Goal: Task Accomplishment & Management: Use online tool/utility

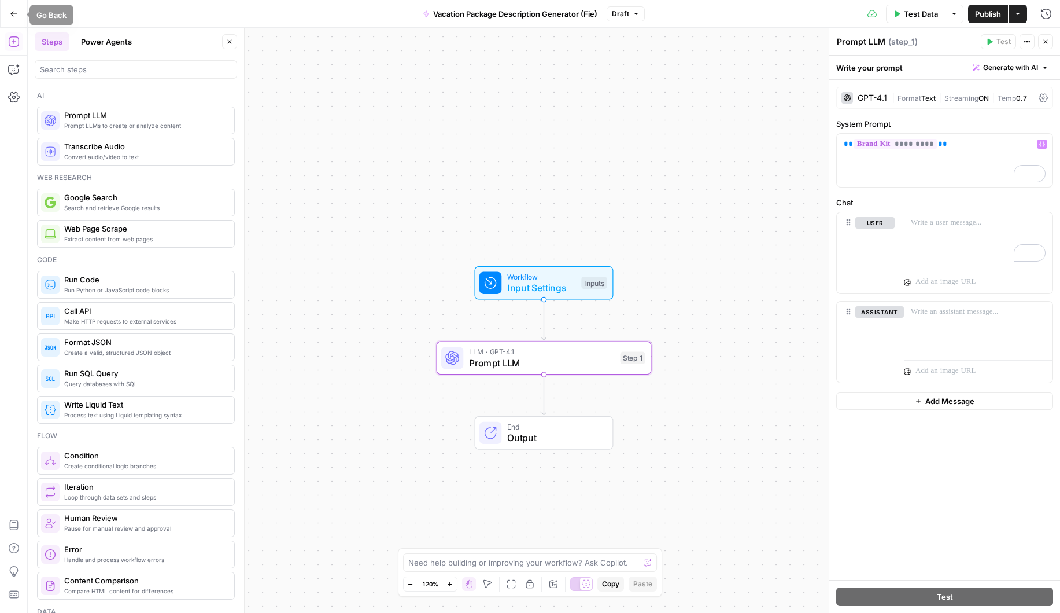
click at [16, 13] on icon "button" at bounding box center [13, 13] width 7 height 5
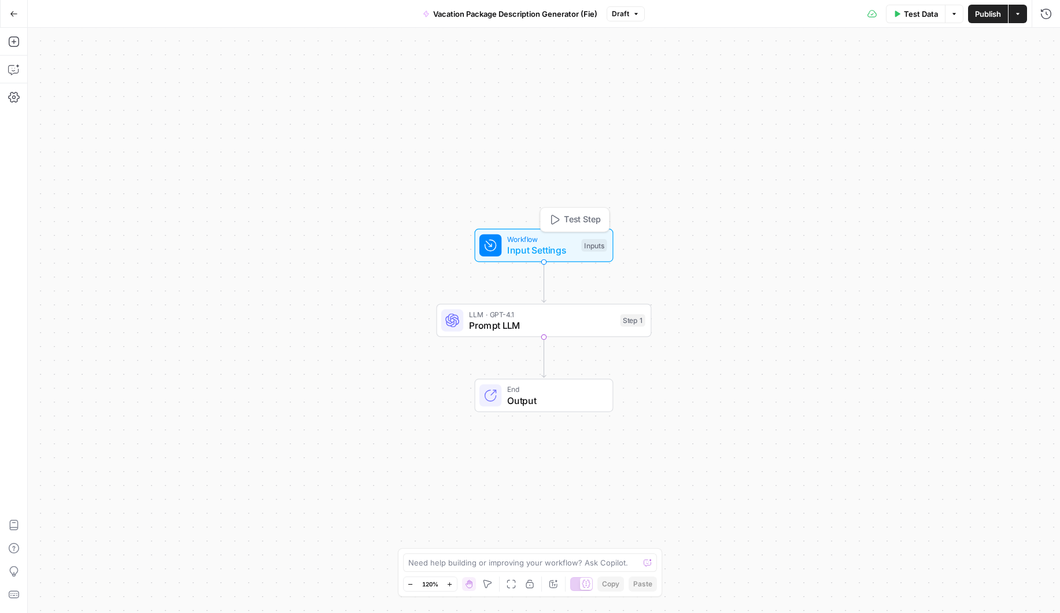
click at [565, 248] on span "Input Settings" at bounding box center [541, 250] width 69 height 14
click at [901, 97] on Kit "Brand Kit" at bounding box center [951, 93] width 185 height 12
click at [584, 222] on span "Test Step" at bounding box center [582, 219] width 37 height 13
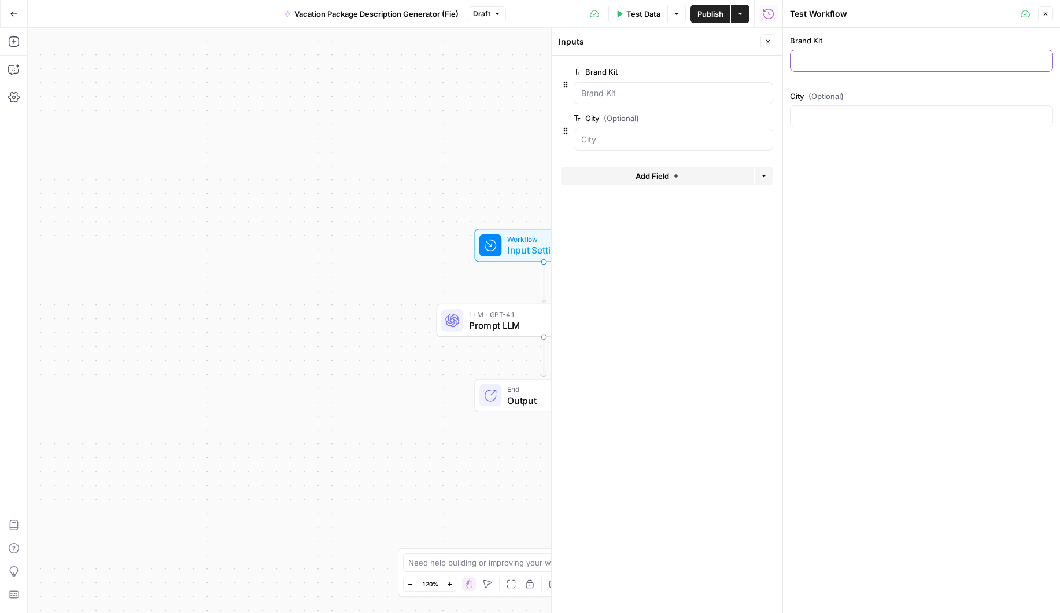
click at [822, 65] on input "Brand Kit" at bounding box center [922, 61] width 248 height 12
type input "B"
click at [684, 91] on Kit "Brand Kit" at bounding box center [673, 93] width 185 height 12
click at [734, 66] on button "edit field" at bounding box center [735, 72] width 45 height 14
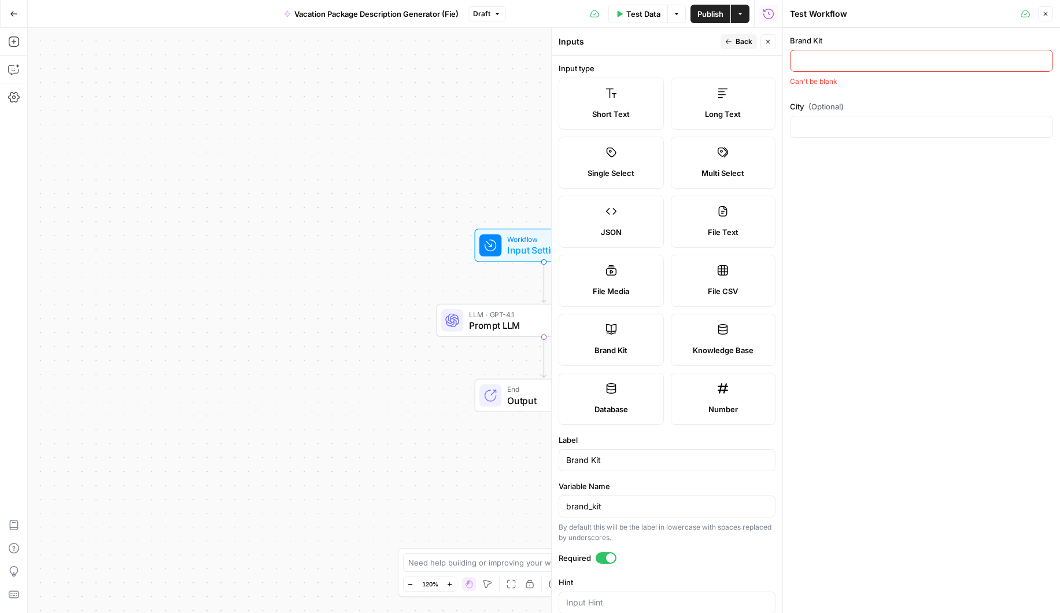
click at [580, 466] on div "Brand Kit" at bounding box center [667, 460] width 217 height 22
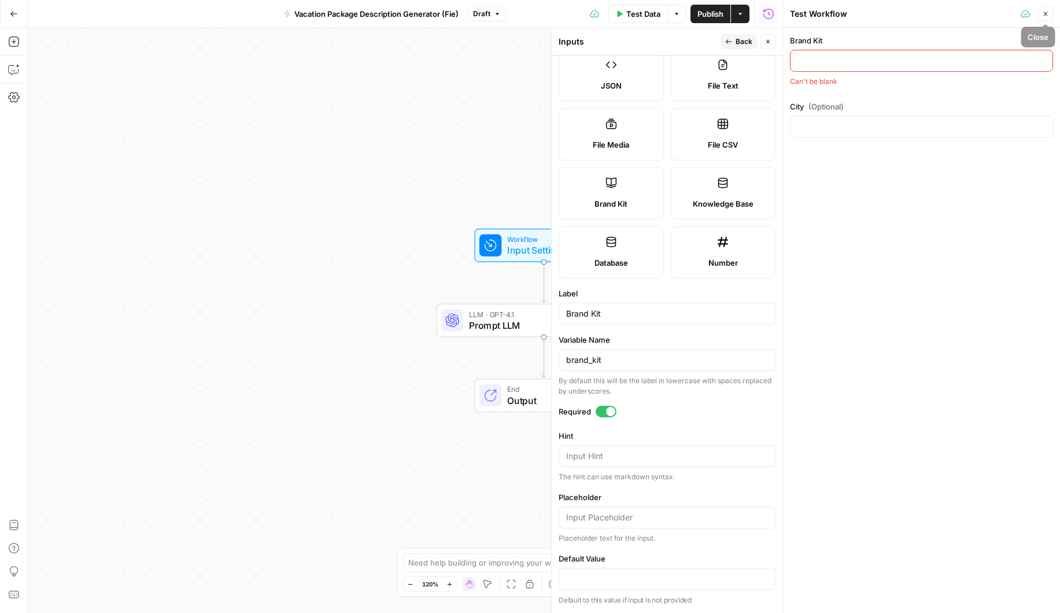
click at [1051, 16] on button "Close" at bounding box center [1045, 13] width 15 height 15
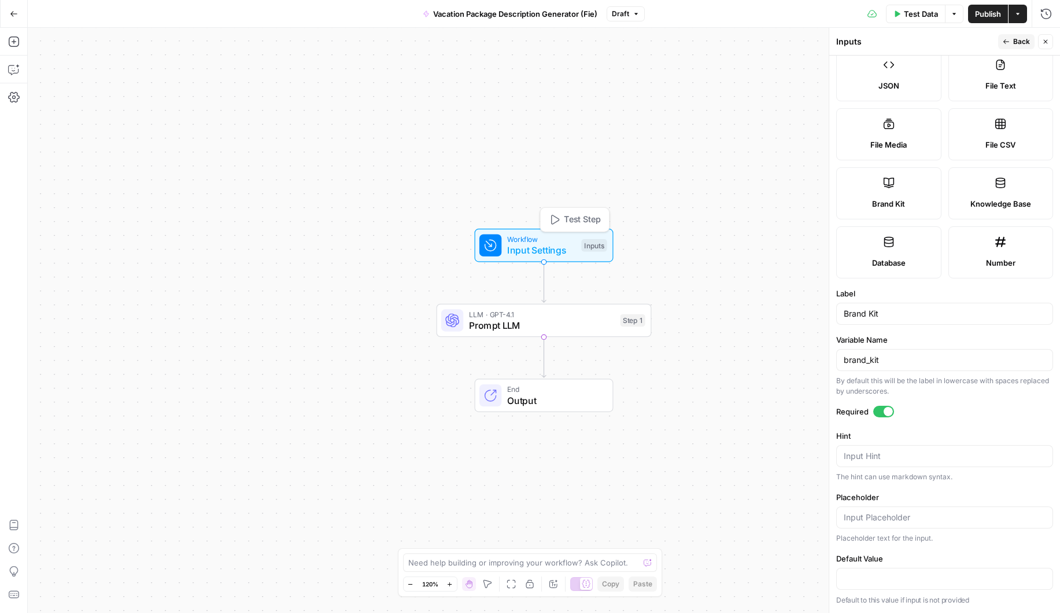
click at [549, 253] on span "Input Settings" at bounding box center [541, 250] width 69 height 14
click at [572, 214] on span "Test Step" at bounding box center [582, 219] width 37 height 13
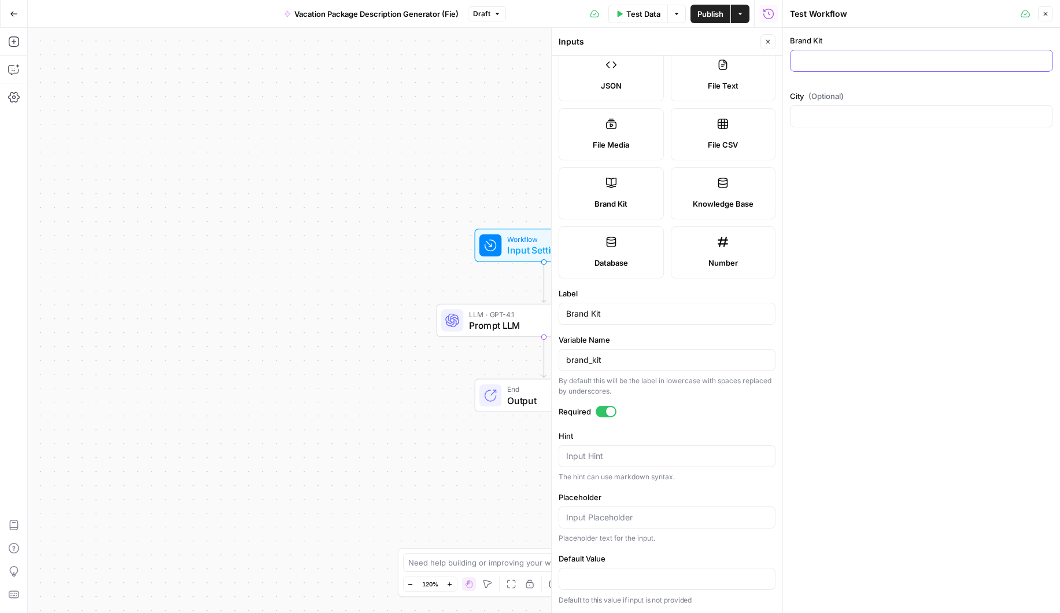
click at [833, 64] on input "Brand Kit" at bounding box center [922, 61] width 248 height 12
type input "brand_kit"
click at [837, 115] on input "City (Optional)" at bounding box center [922, 117] width 248 height 12
click at [895, 117] on input "Kastrup" at bounding box center [922, 117] width 248 height 12
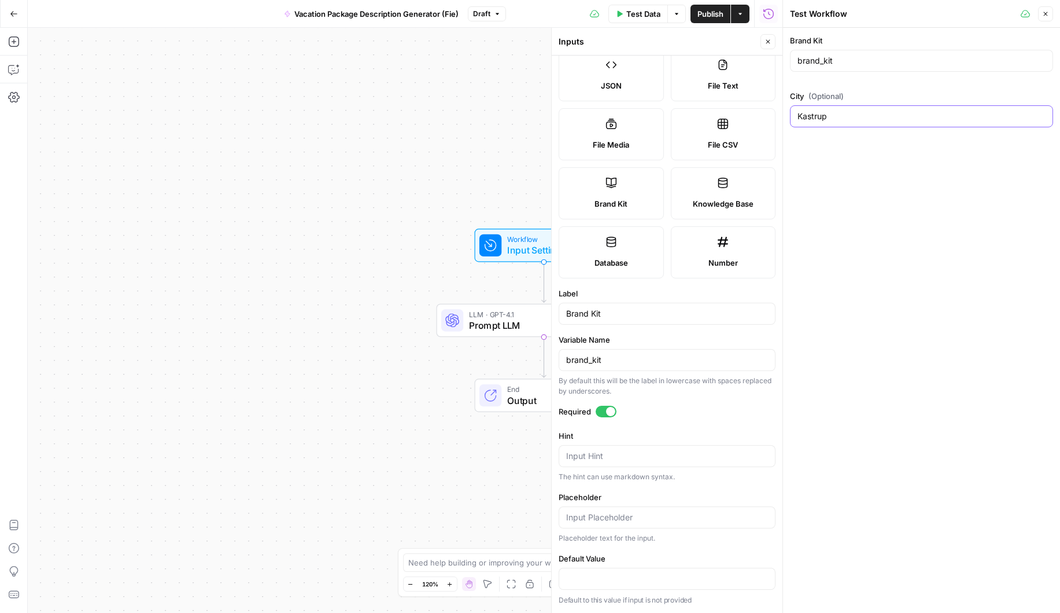
click at [895, 117] on input "Kastrup" at bounding box center [922, 117] width 248 height 12
type input "[GEOGRAPHIC_DATA]"
click at [631, 10] on span "Test Data" at bounding box center [644, 14] width 34 height 12
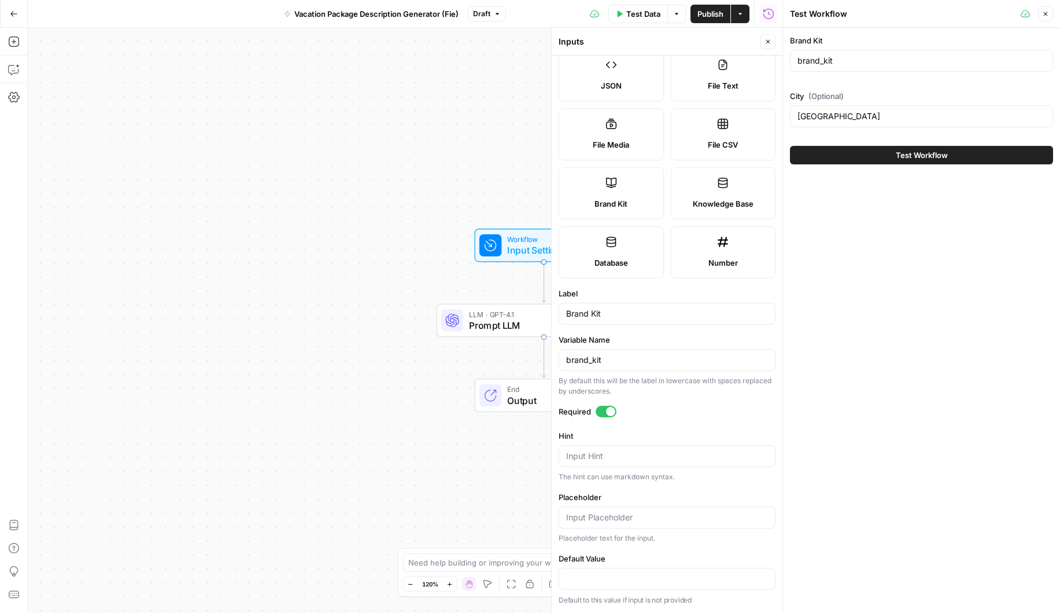
click at [901, 159] on span "Test Workflow" at bounding box center [922, 155] width 52 height 12
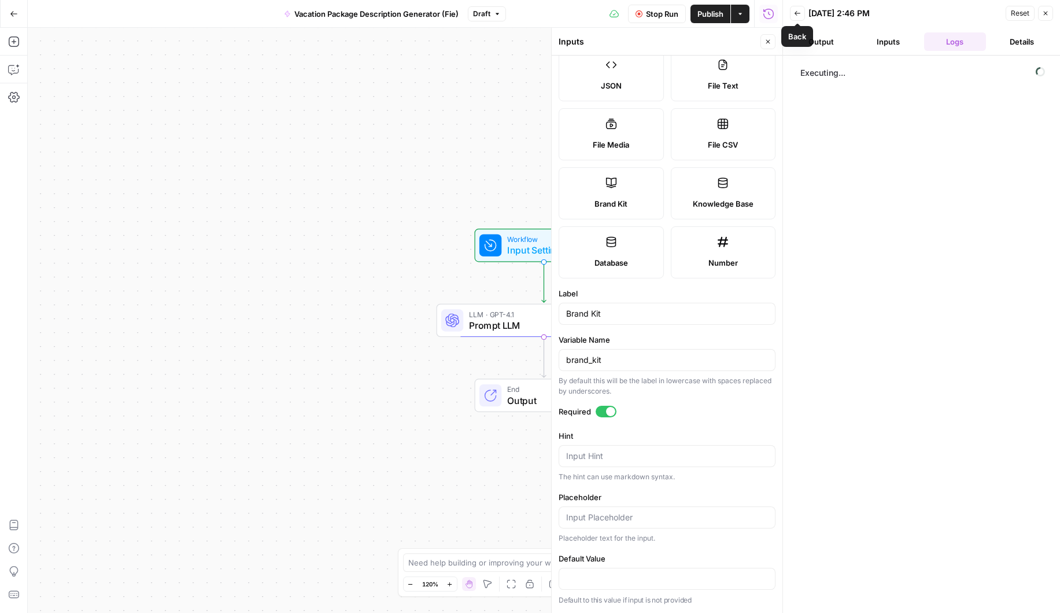
click at [796, 10] on icon "button" at bounding box center [797, 13] width 7 height 7
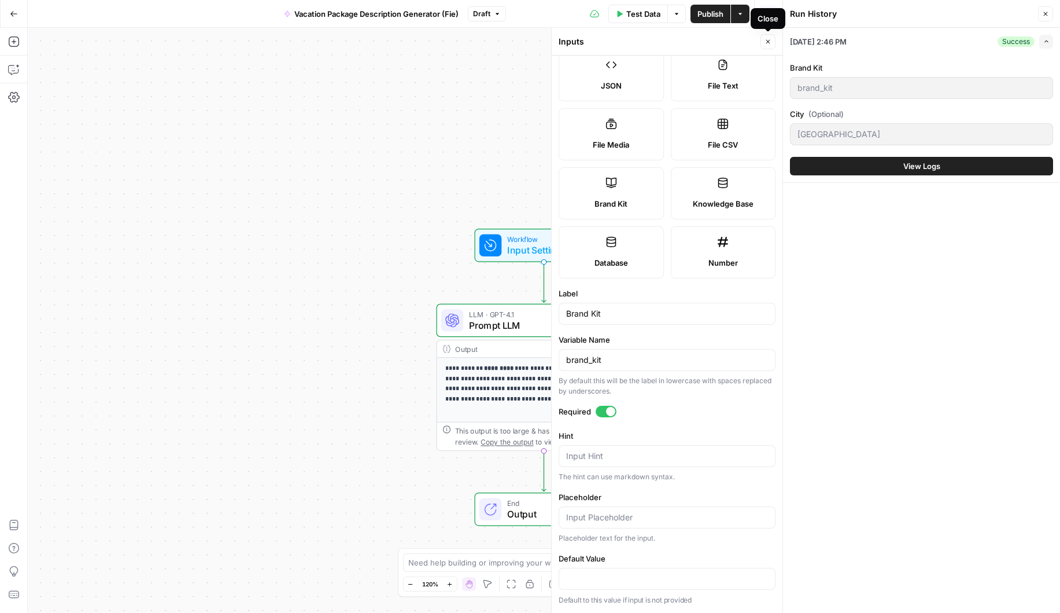
click at [768, 45] on button "Close" at bounding box center [768, 41] width 15 height 15
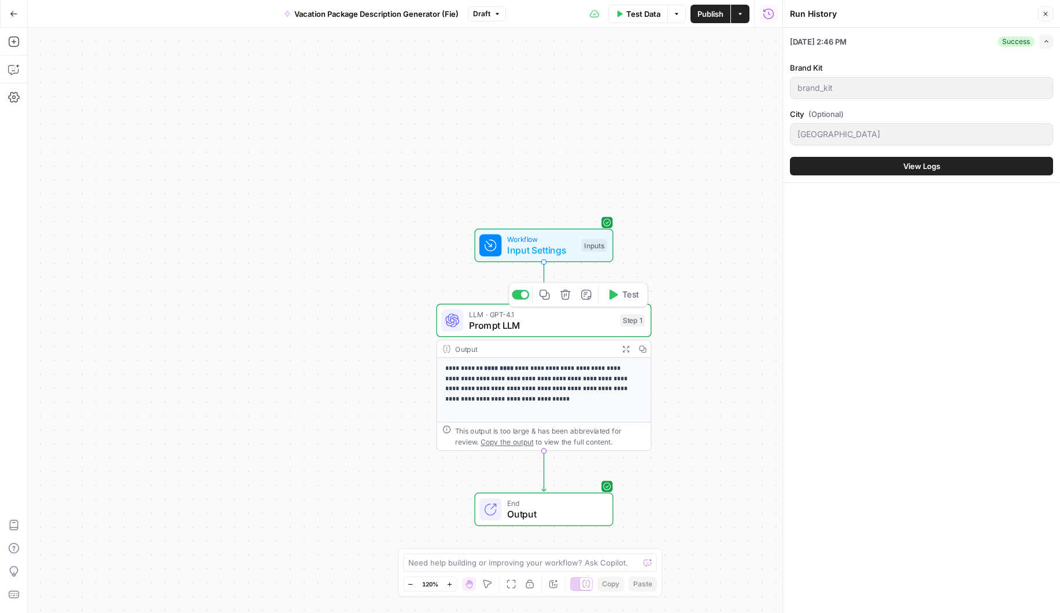
click at [528, 325] on span "Prompt LLM" at bounding box center [542, 325] width 146 height 14
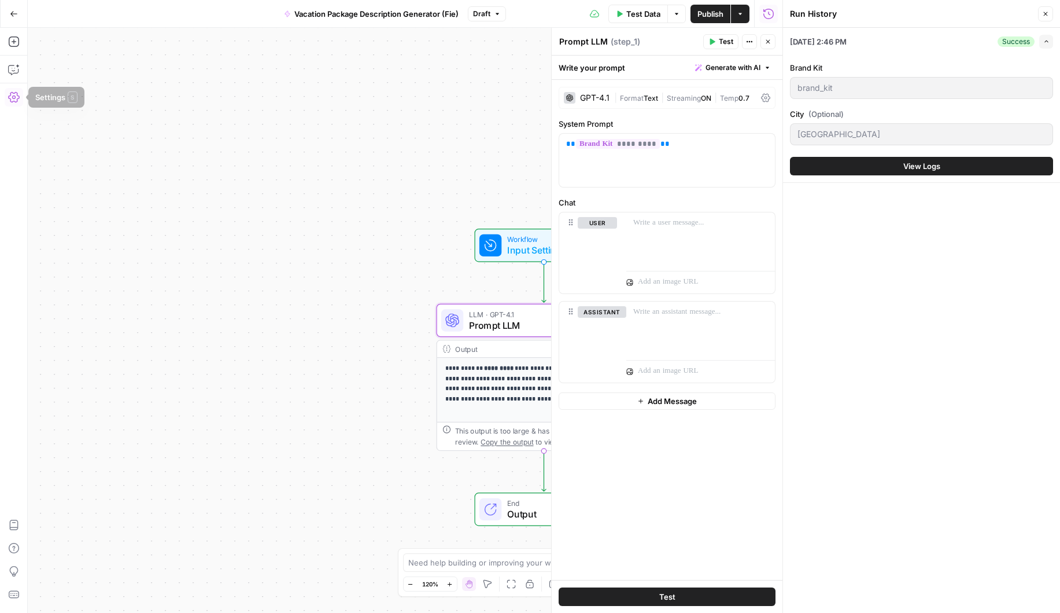
click at [16, 99] on icon "button" at bounding box center [14, 97] width 12 height 12
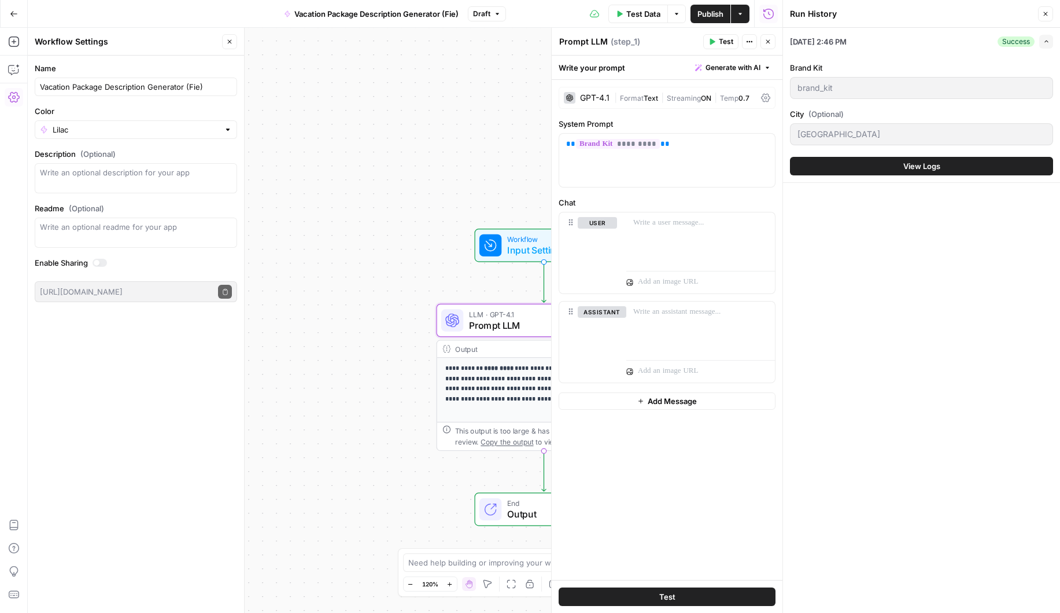
click at [887, 95] on div "brand_kit" at bounding box center [921, 88] width 263 height 22
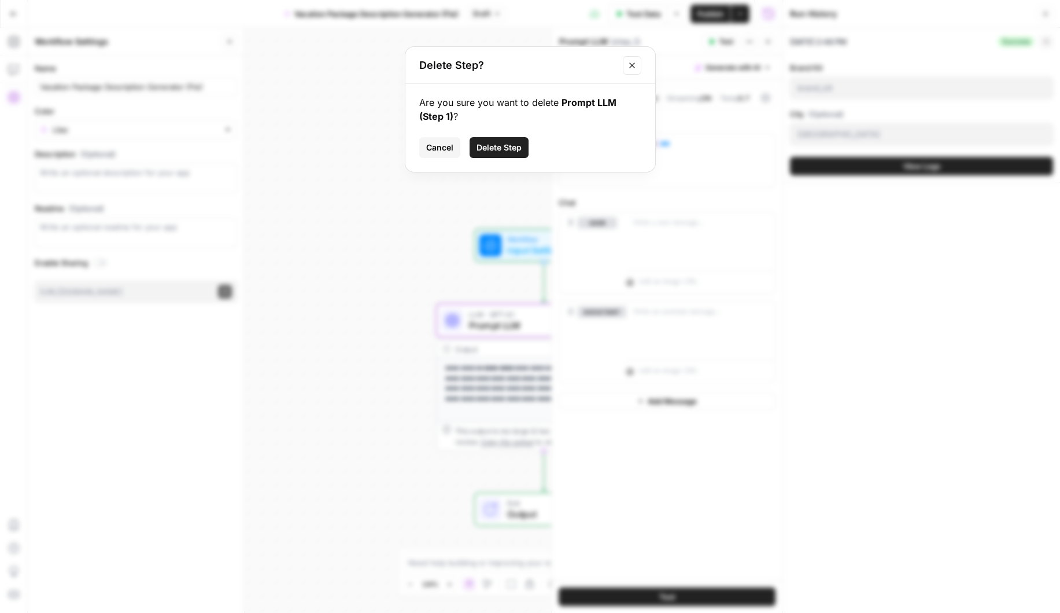
click at [515, 149] on span "Delete Step" at bounding box center [499, 148] width 45 height 12
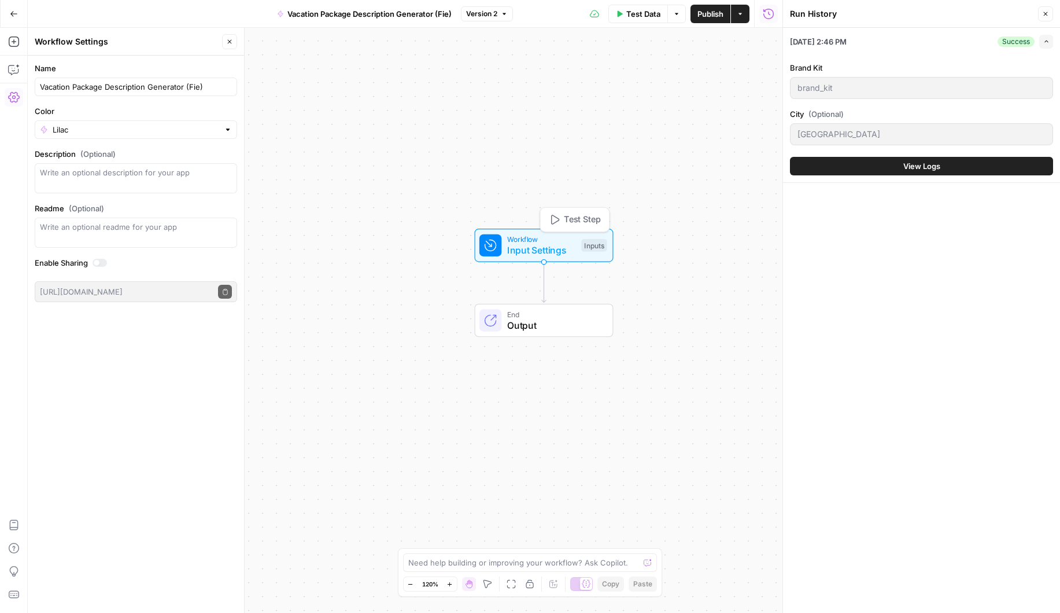
click at [514, 248] on span "Input Settings" at bounding box center [541, 250] width 69 height 14
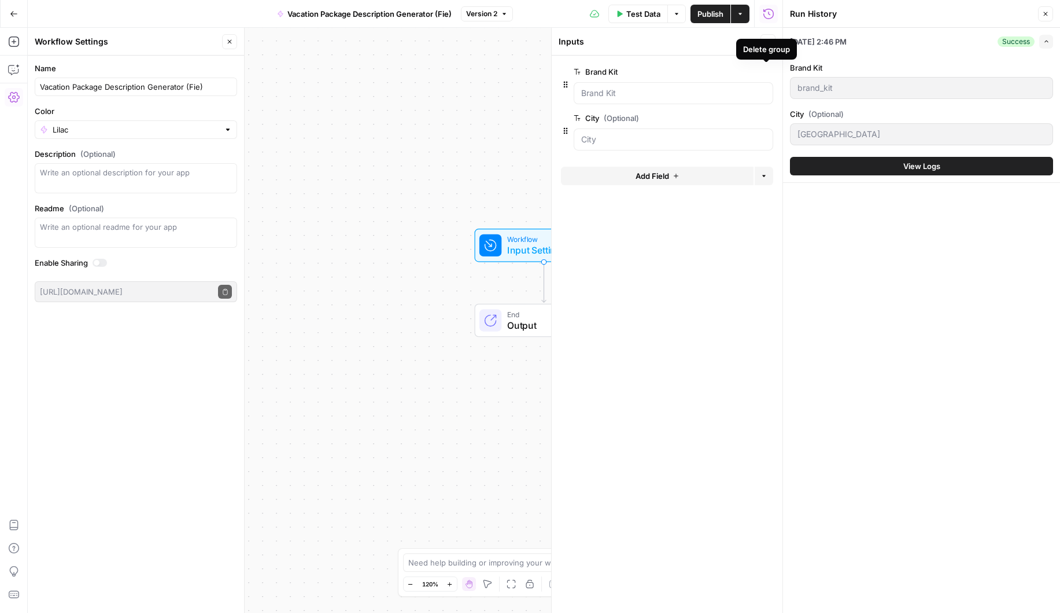
click at [766, 74] on icon "button" at bounding box center [767, 72] width 6 height 6
click at [665, 135] on span "Add Field" at bounding box center [653, 130] width 34 height 12
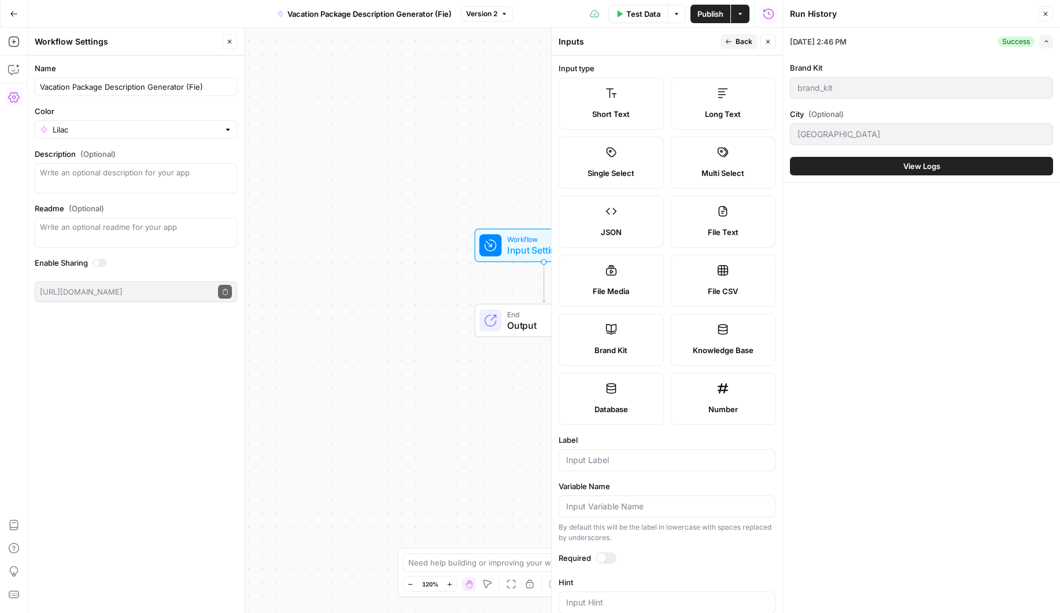
click at [609, 334] on icon at bounding box center [611, 329] width 10 height 10
type input "Brand Kit"
type input "brand_kit"
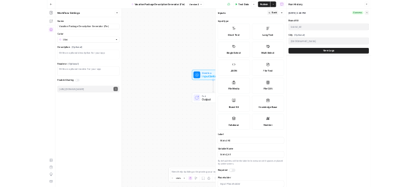
scroll to position [23, 0]
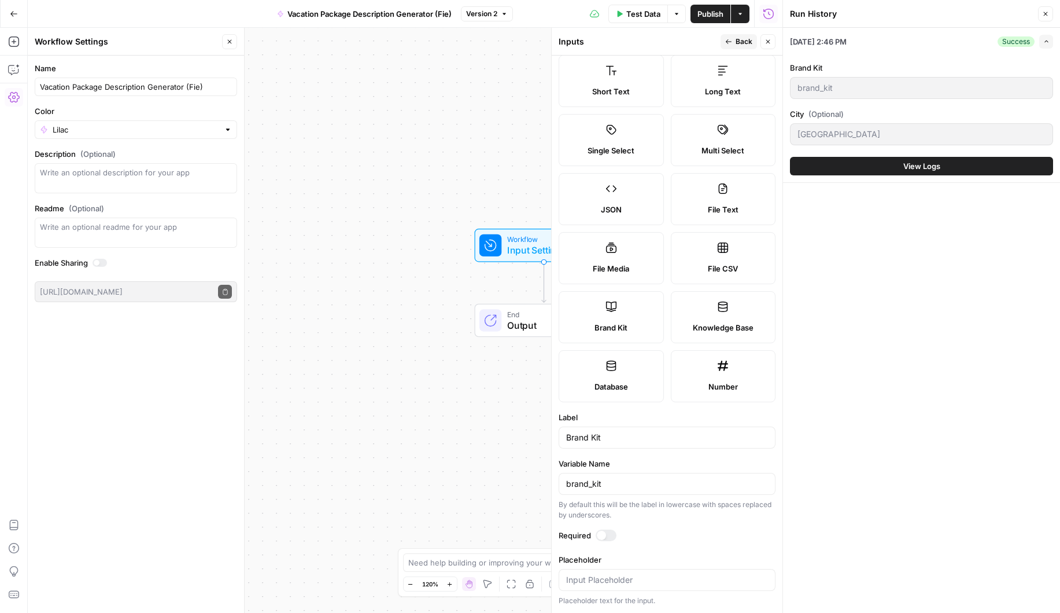
click at [740, 43] on span "Back" at bounding box center [744, 41] width 17 height 10
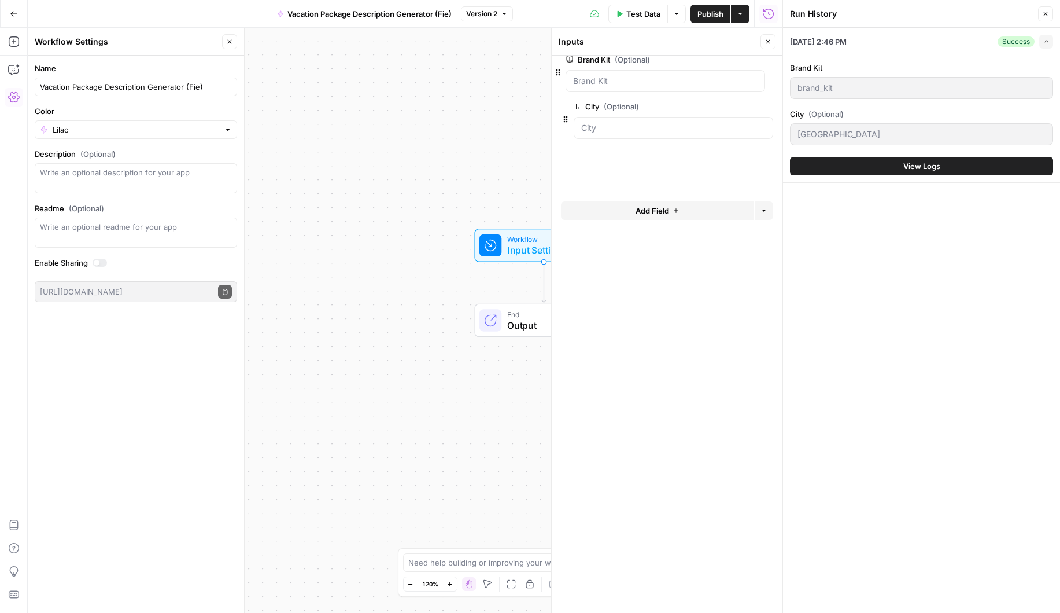
drag, startPoint x: 563, startPoint y: 131, endPoint x: 555, endPoint y: 67, distance: 64.7
click at [724, 70] on span "edit field" at bounding box center [729, 71] width 25 height 9
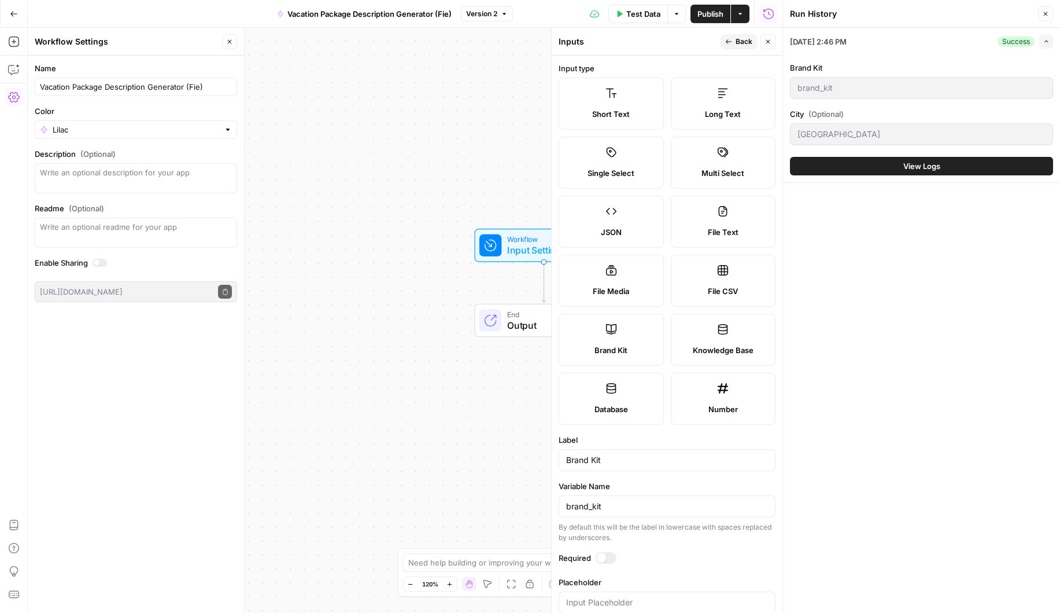
click at [613, 559] on div at bounding box center [606, 558] width 21 height 12
click at [728, 43] on icon "button" at bounding box center [729, 41] width 6 height 5
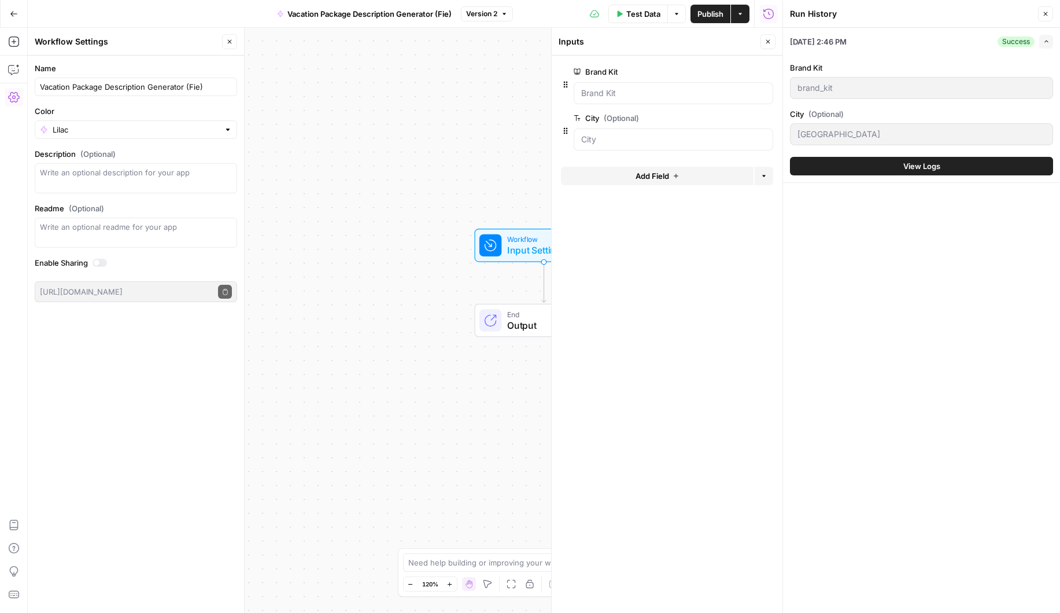
click at [1046, 40] on icon "button" at bounding box center [1046, 41] width 3 height 2
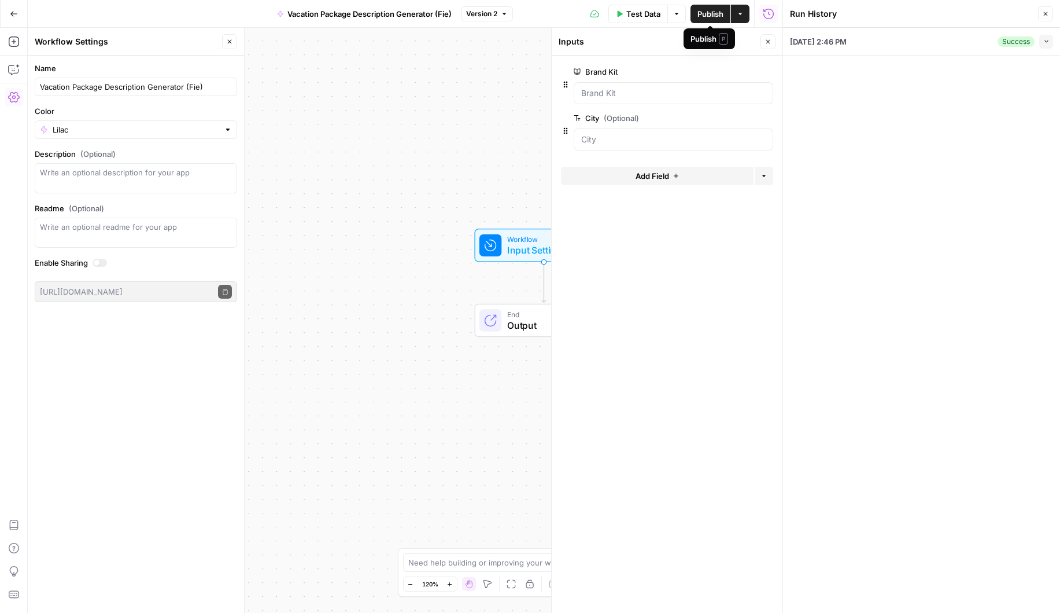
click at [712, 10] on span "Publish" at bounding box center [711, 14] width 26 height 12
click at [519, 153] on div "Workflow Input Settings Inputs End Output" at bounding box center [405, 320] width 755 height 585
click at [1046, 14] on icon "button" at bounding box center [1046, 13] width 7 height 7
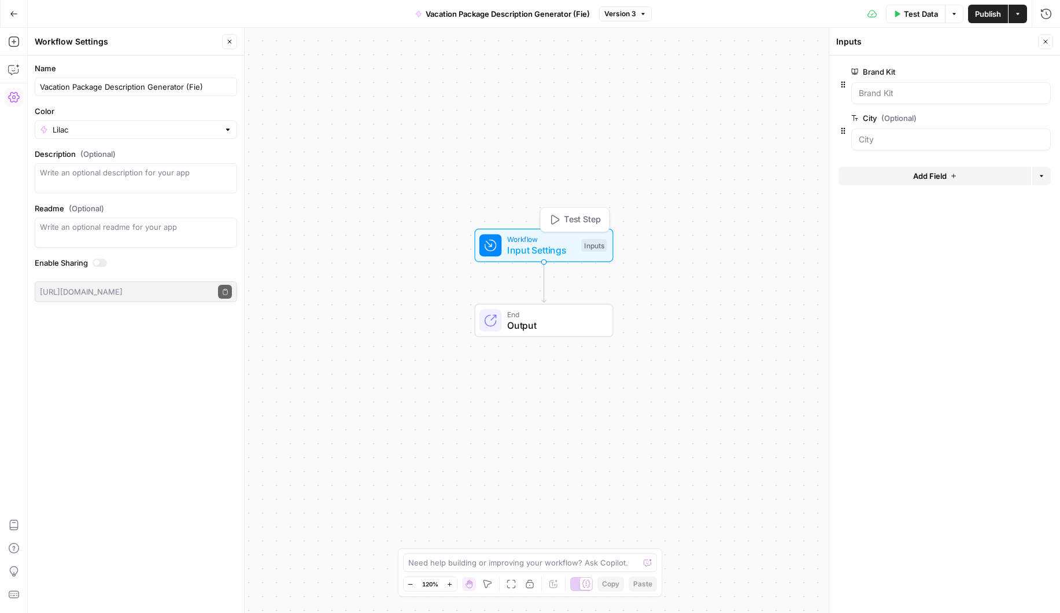
click at [558, 222] on icon "button" at bounding box center [554, 219] width 11 height 11
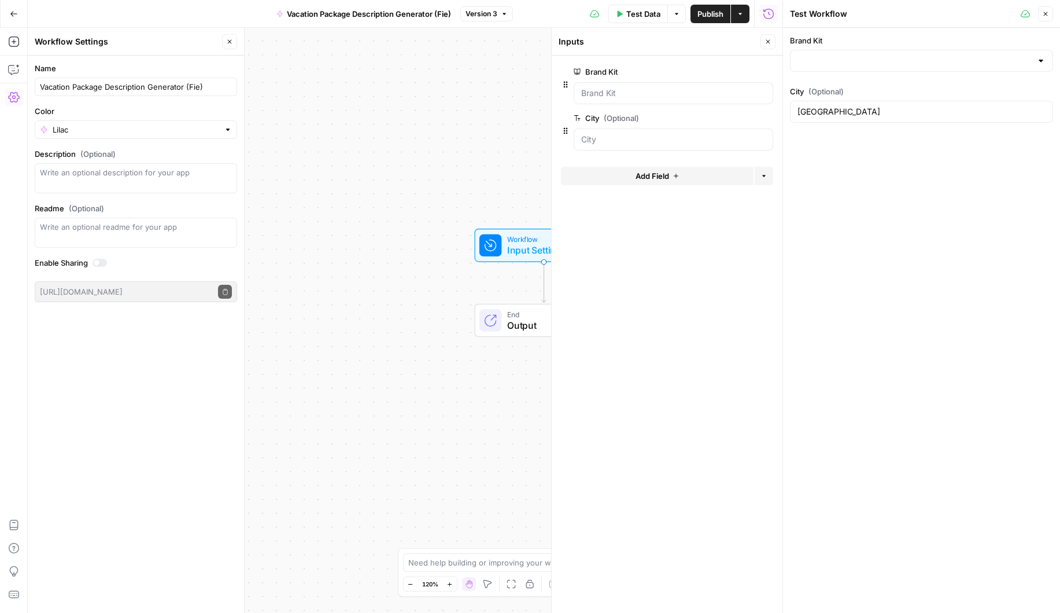
click at [1042, 61] on div at bounding box center [1041, 61] width 9 height 12
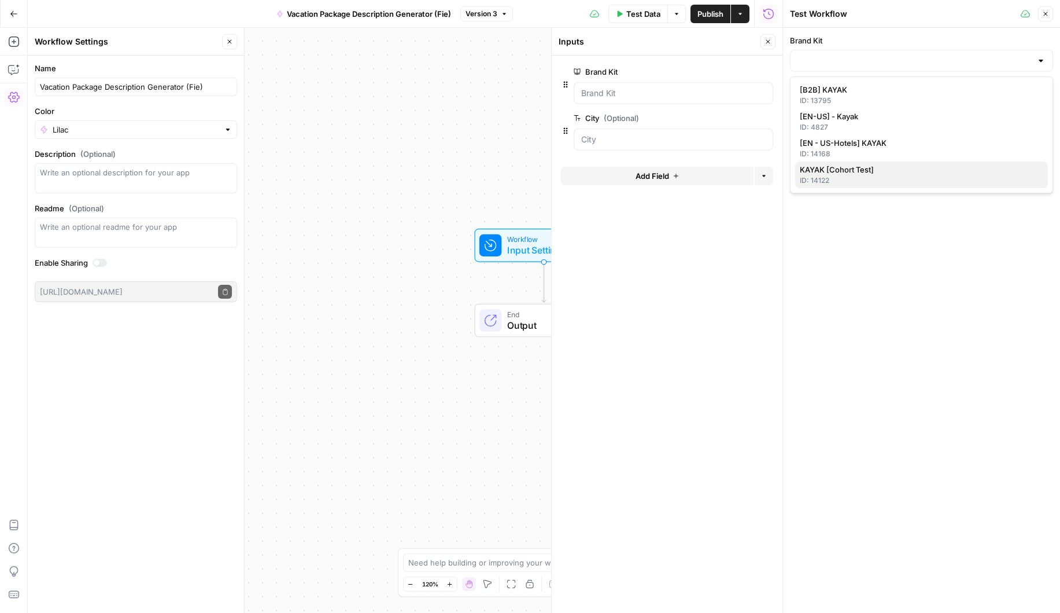
click at [868, 176] on div "ID: 14122" at bounding box center [922, 180] width 244 height 10
type input "KAYAK [Cohort Test]"
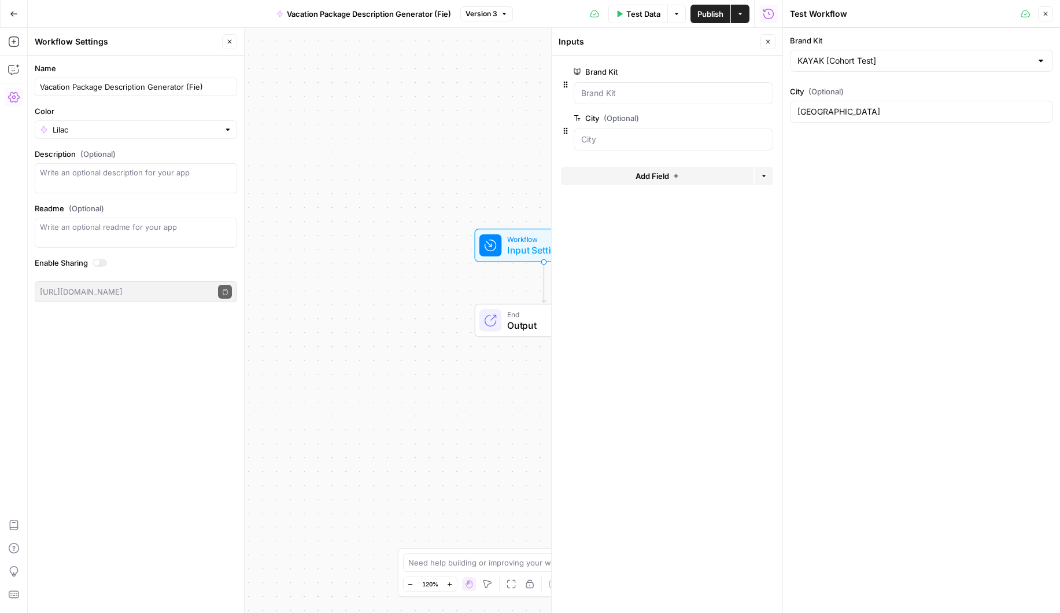
click at [431, 386] on div "Workflow Input Settings Inputs End Output" at bounding box center [405, 320] width 755 height 585
click at [500, 398] on div "Workflow Input Settings Inputs End Output" at bounding box center [405, 320] width 755 height 585
click at [542, 286] on icon "Edge from start to end" at bounding box center [544, 282] width 4 height 40
click at [771, 42] on icon "button" at bounding box center [768, 41] width 7 height 7
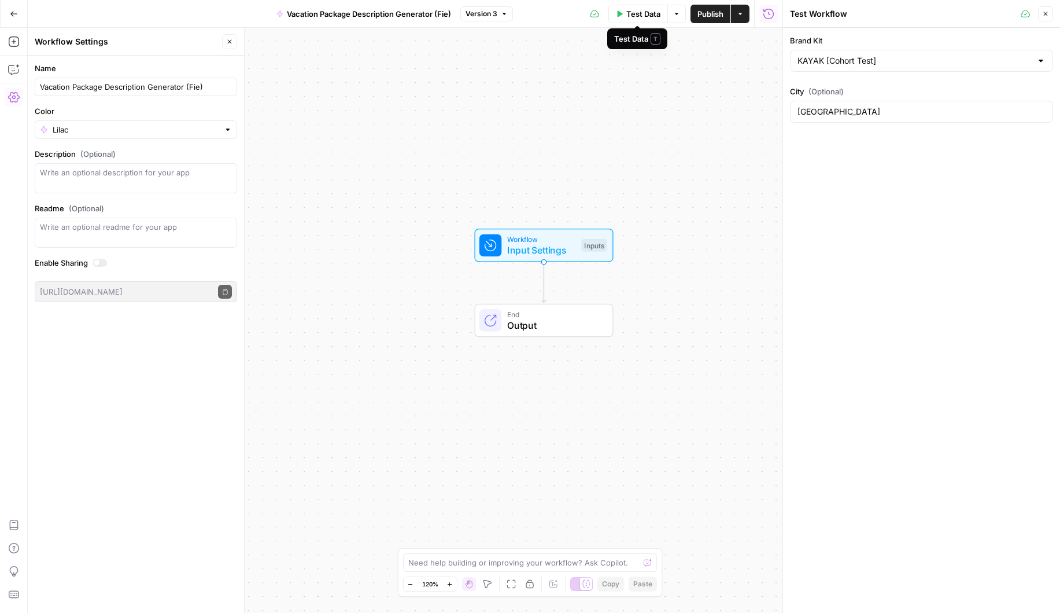
click at [631, 19] on button "Test Data" at bounding box center [639, 14] width 60 height 19
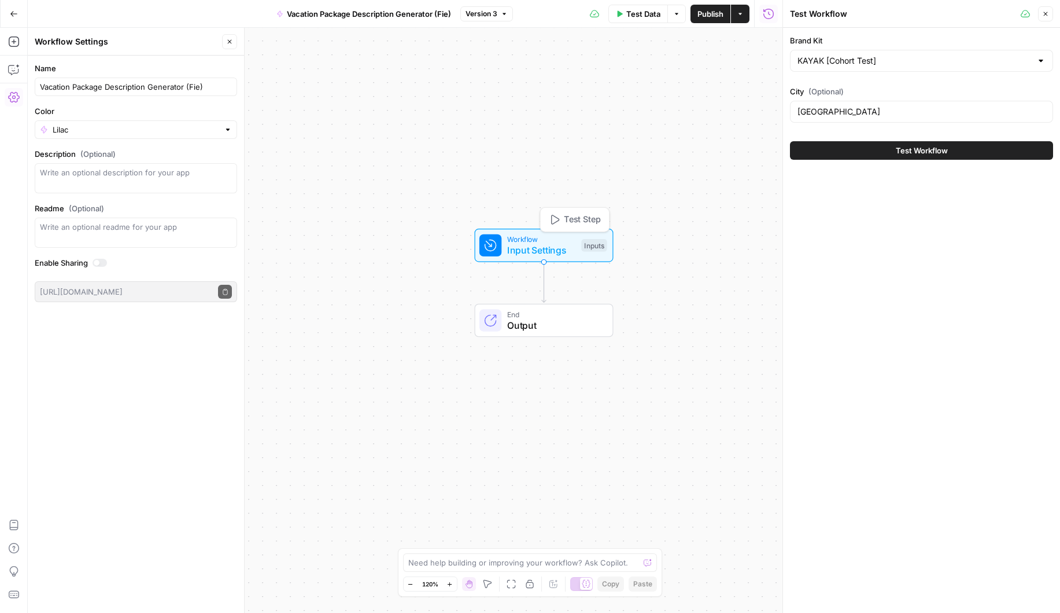
click at [554, 219] on icon "button" at bounding box center [554, 219] width 11 height 11
click at [553, 216] on icon "button" at bounding box center [555, 220] width 8 height 10
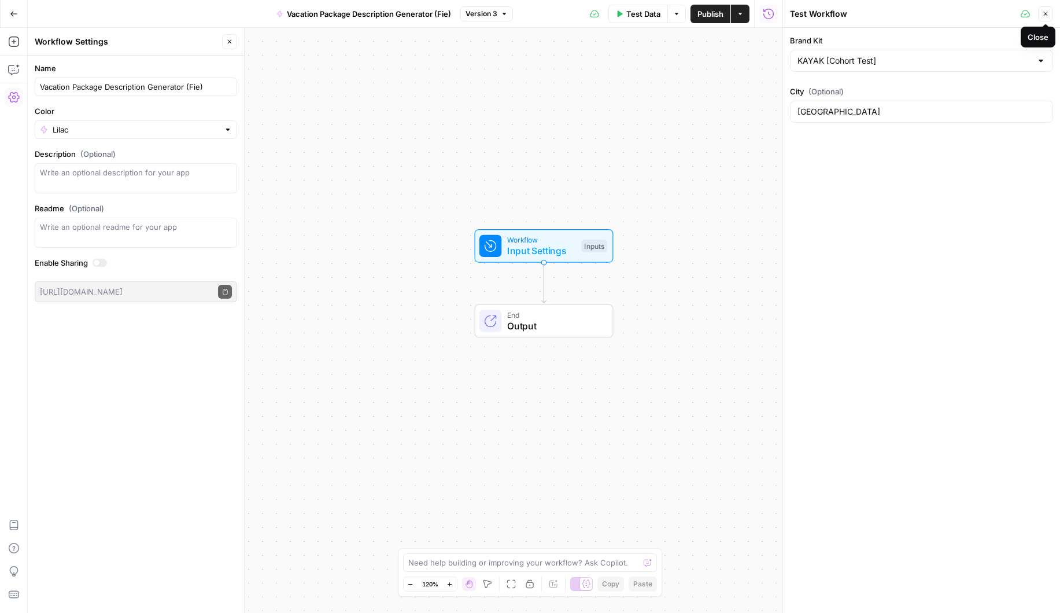
click at [1047, 16] on icon "button" at bounding box center [1046, 13] width 7 height 7
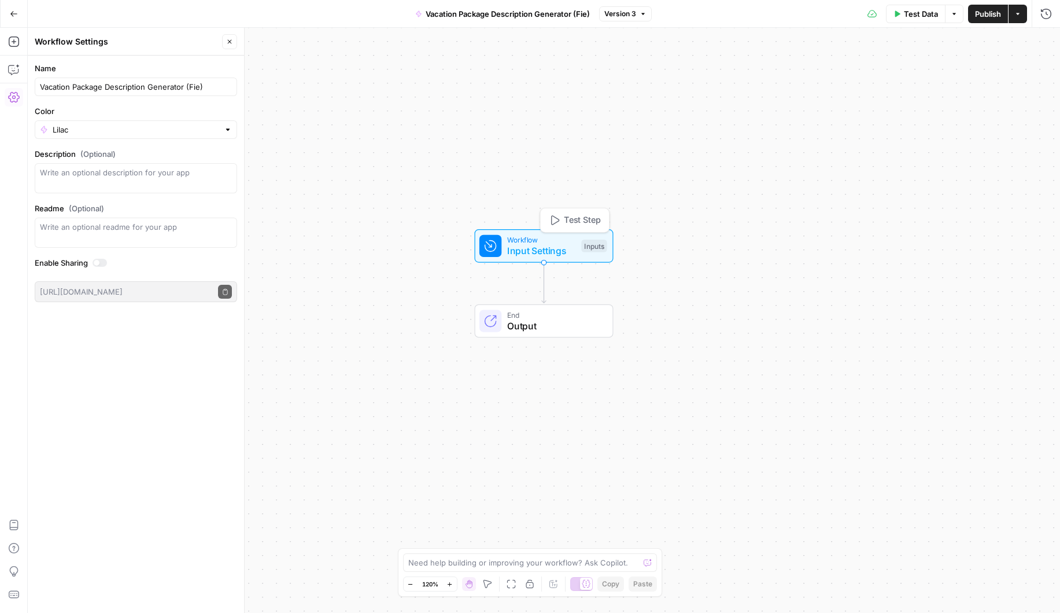
click at [536, 248] on span "Input Settings" at bounding box center [541, 251] width 69 height 14
click at [573, 218] on span "Test Step" at bounding box center [582, 220] width 37 height 13
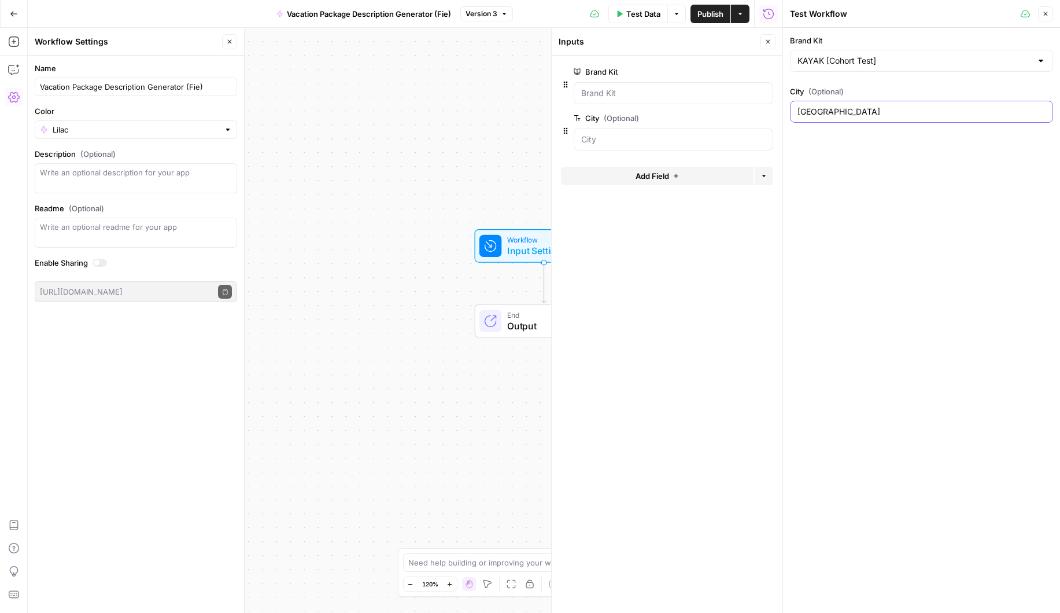
click at [841, 113] on input "[GEOGRAPHIC_DATA]" at bounding box center [922, 112] width 248 height 12
click at [643, 16] on span "Test Data" at bounding box center [644, 14] width 34 height 12
click at [768, 40] on icon "button" at bounding box center [768, 41] width 7 height 7
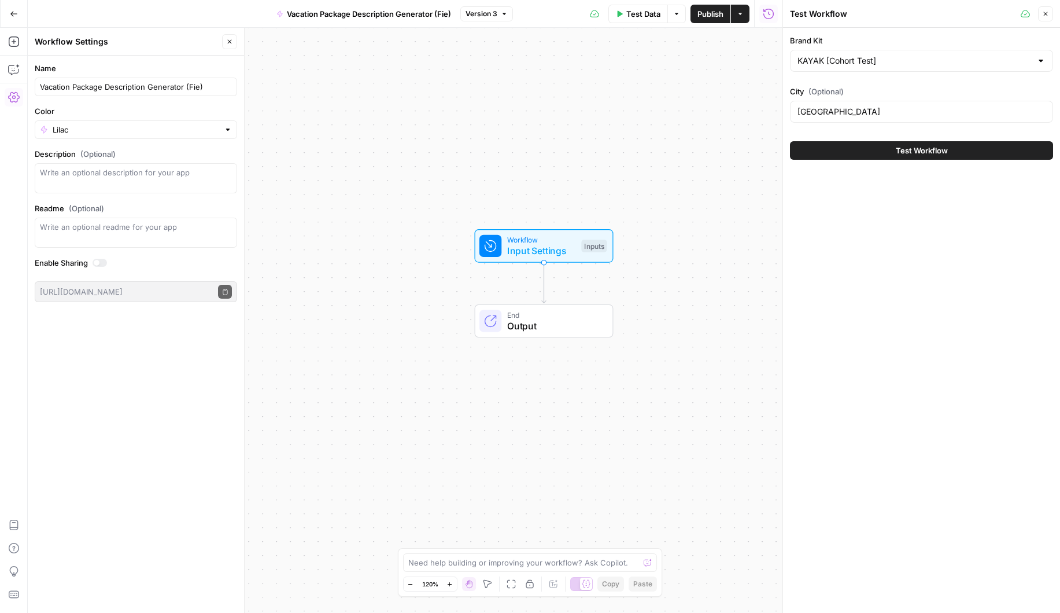
click at [1043, 14] on icon "button" at bounding box center [1046, 13] width 7 height 7
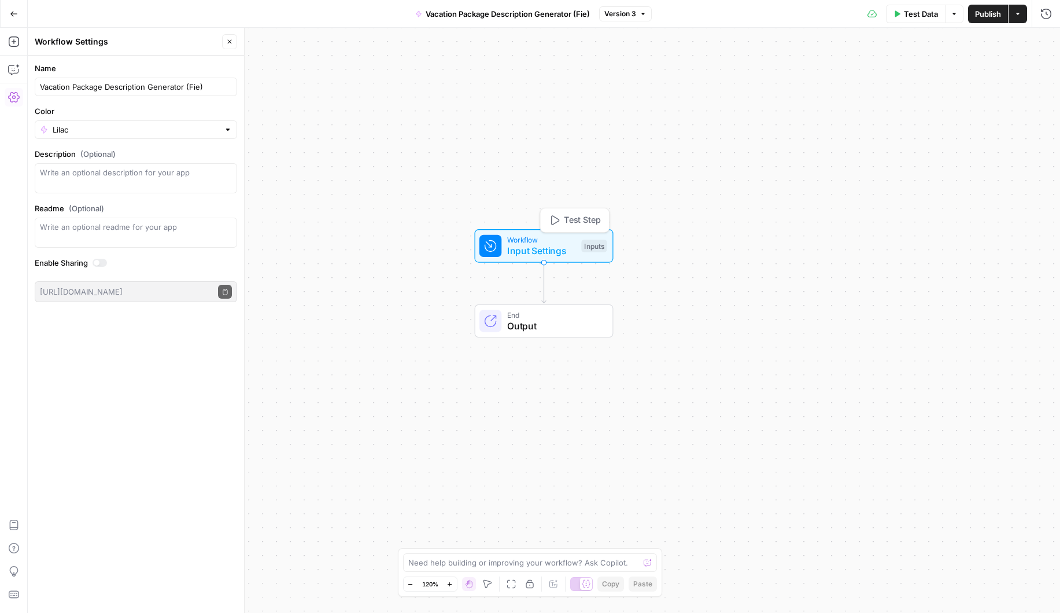
click at [557, 222] on icon "button" at bounding box center [555, 220] width 8 height 10
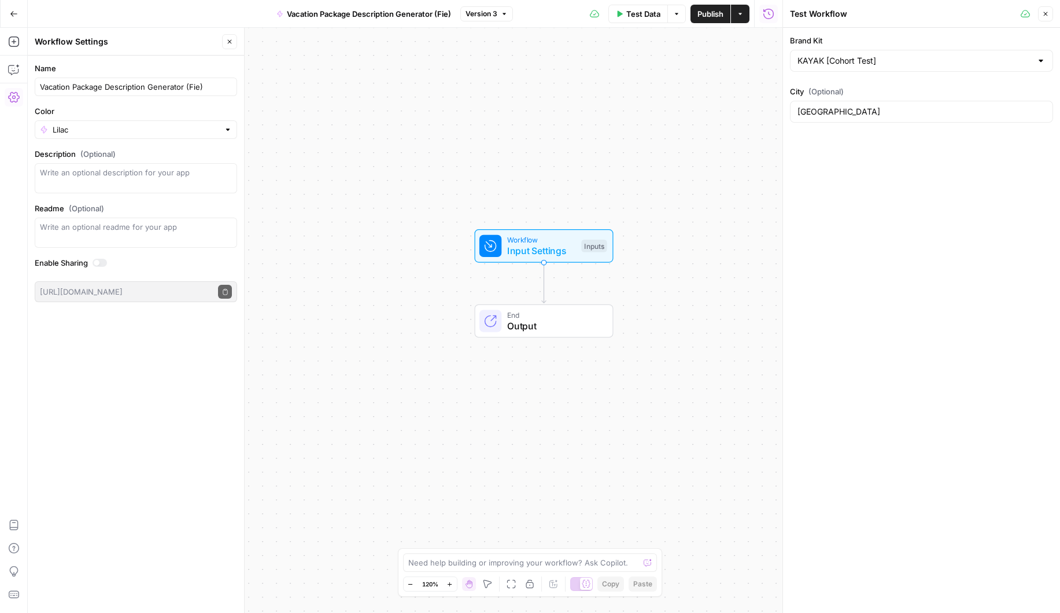
click at [695, 311] on div "Workflow Input Settings Inputs End Output" at bounding box center [405, 320] width 755 height 585
